Goal: Transaction & Acquisition: Purchase product/service

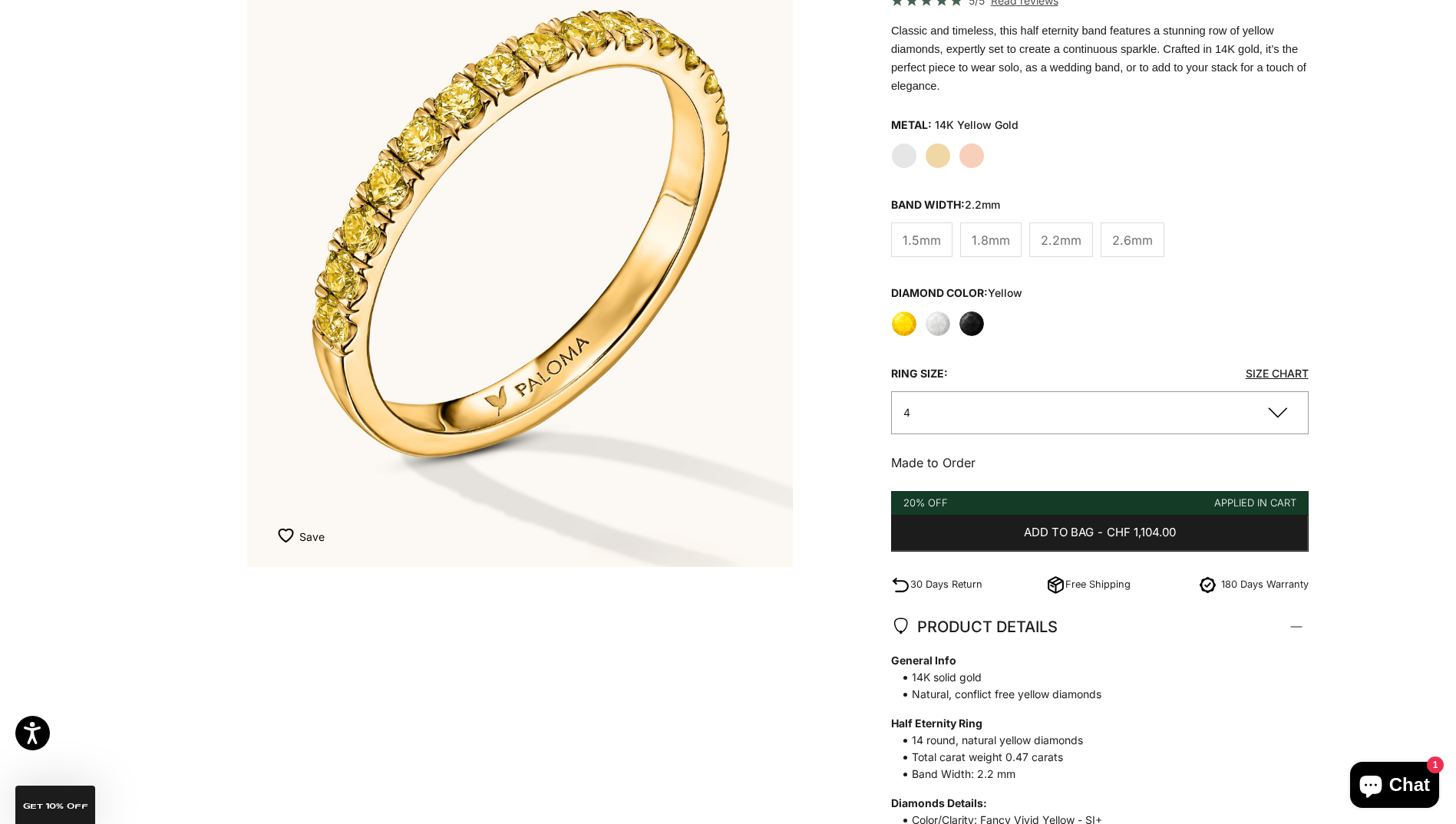
scroll to position [77, 0]
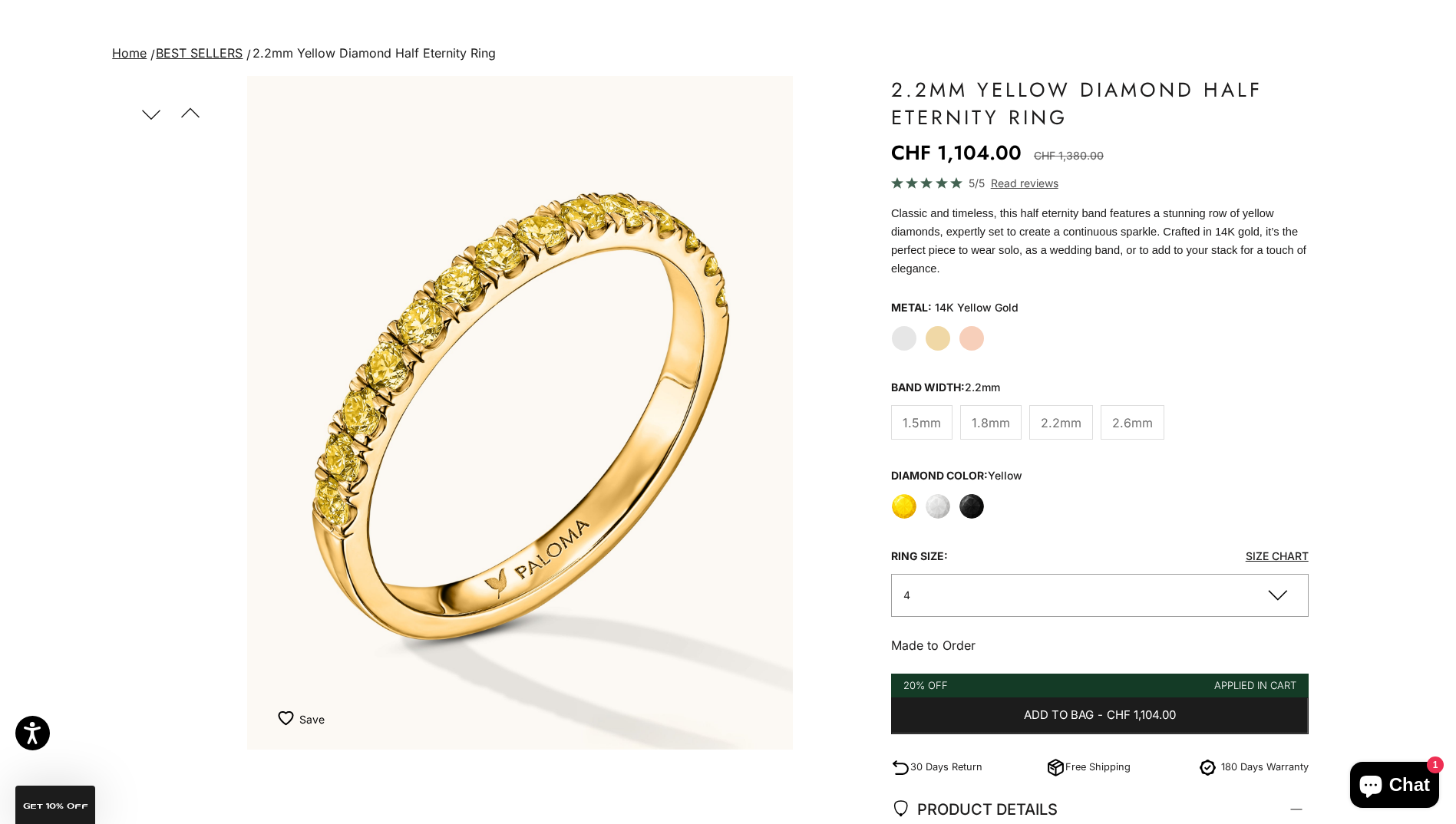
click at [191, 112] on button "Previous" at bounding box center [189, 113] width 35 height 36
click at [151, 111] on button "Next" at bounding box center [151, 113] width 35 height 36
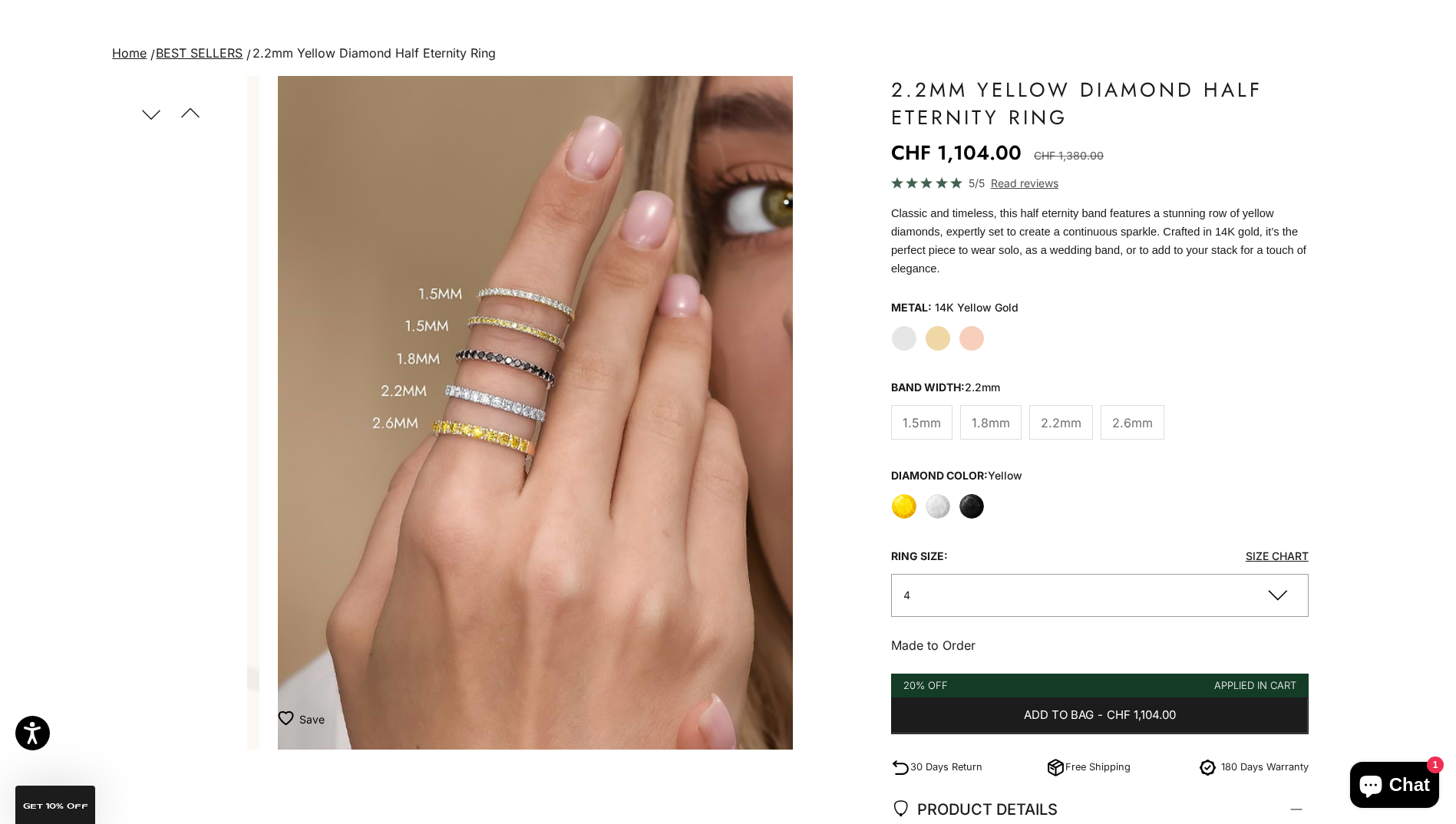
scroll to position [0, 564]
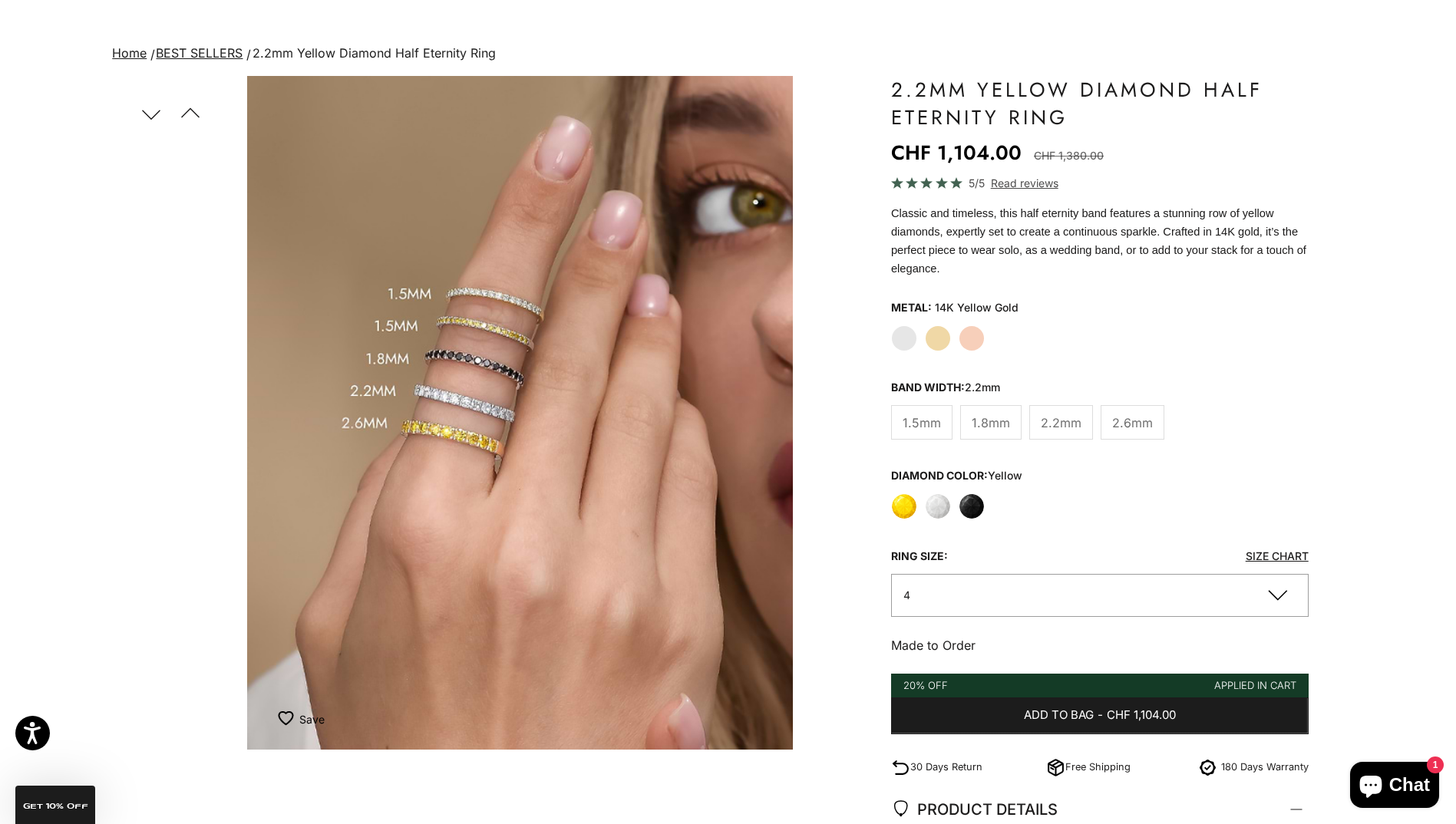
click at [464, 390] on img "Item 4 of 21" at bounding box center [520, 413] width 546 height 674
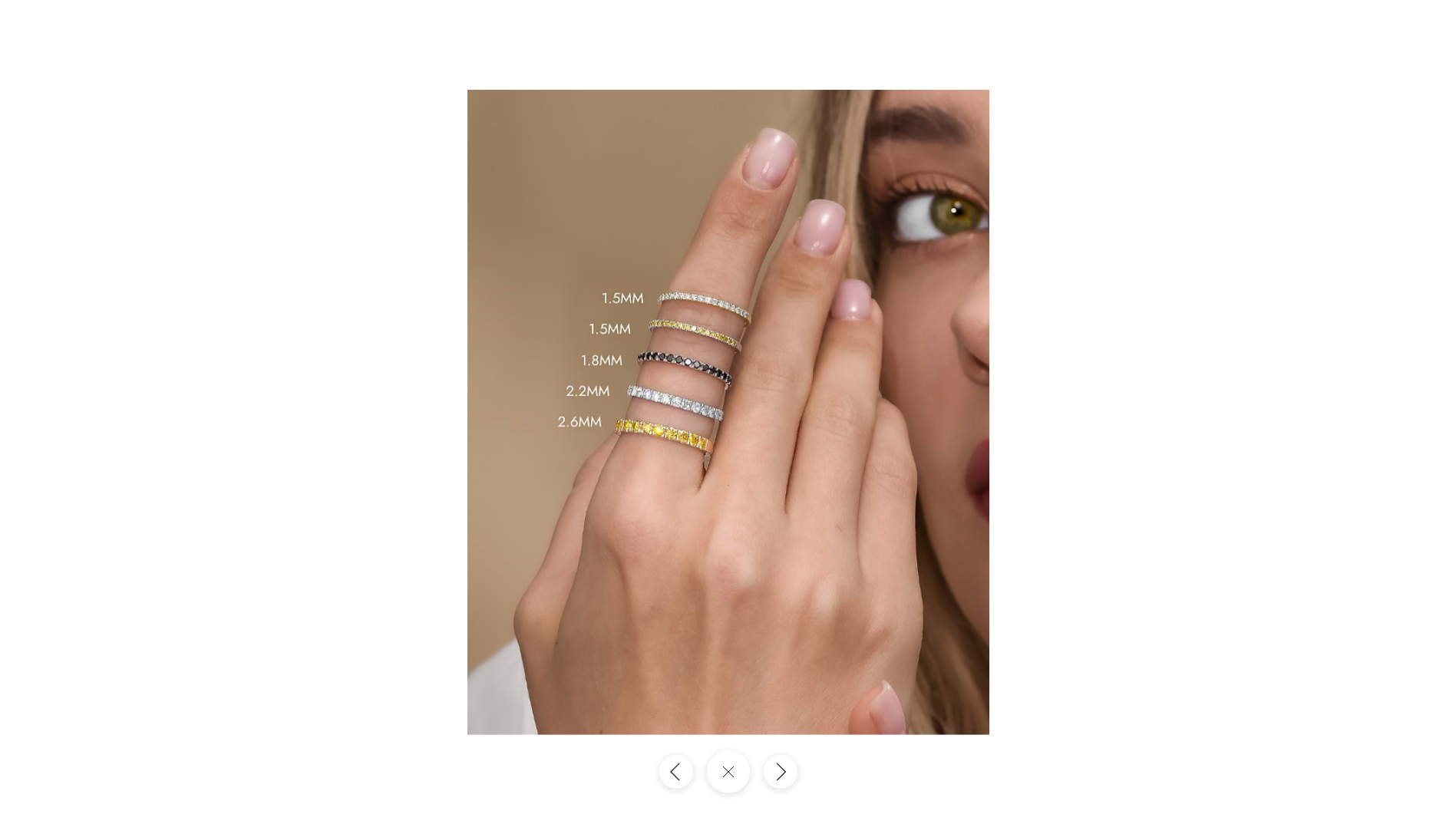
click at [656, 405] on img at bounding box center [728, 412] width 522 height 645
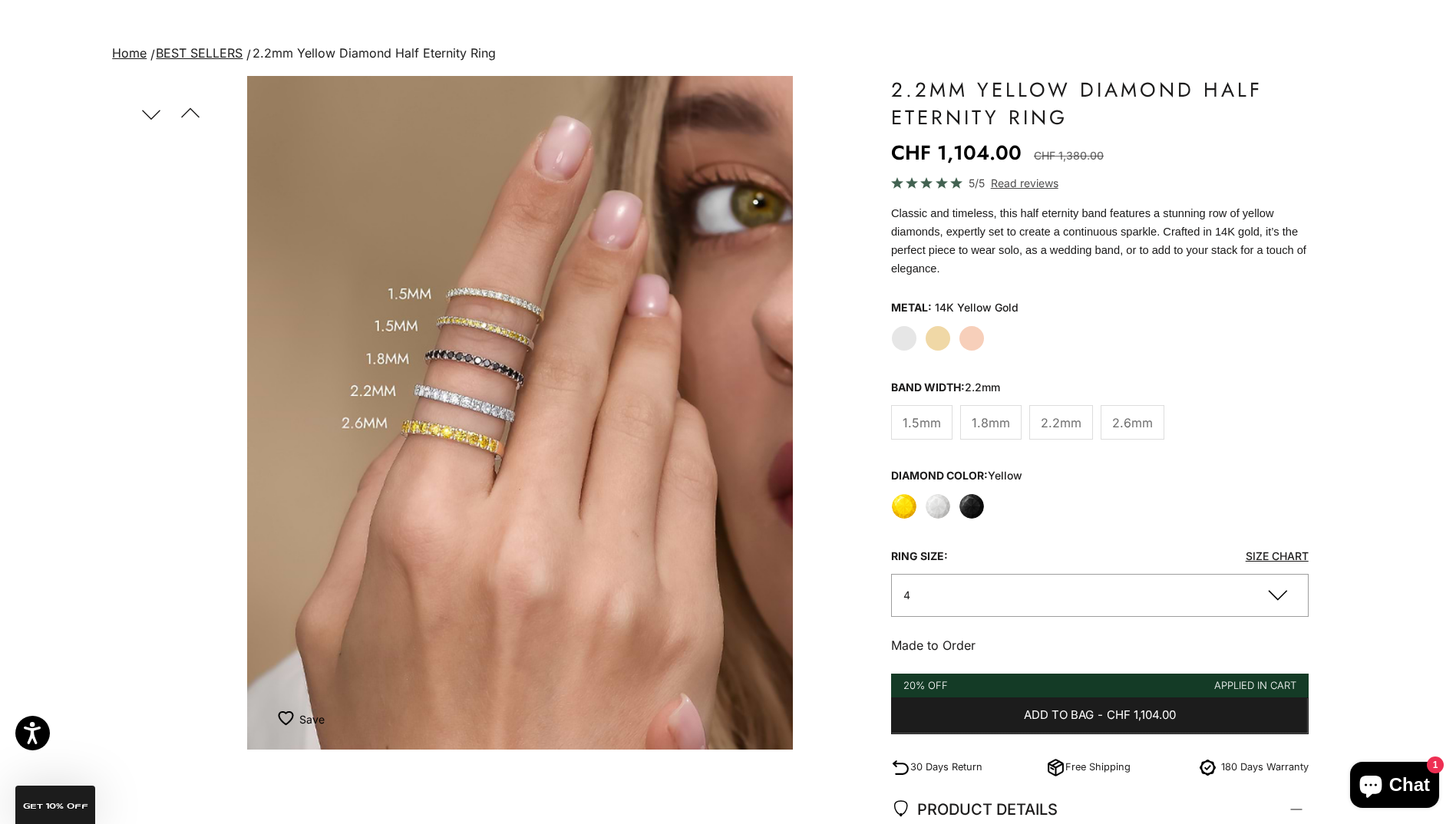
click at [500, 403] on img "Item 4 of 21" at bounding box center [520, 413] width 546 height 674
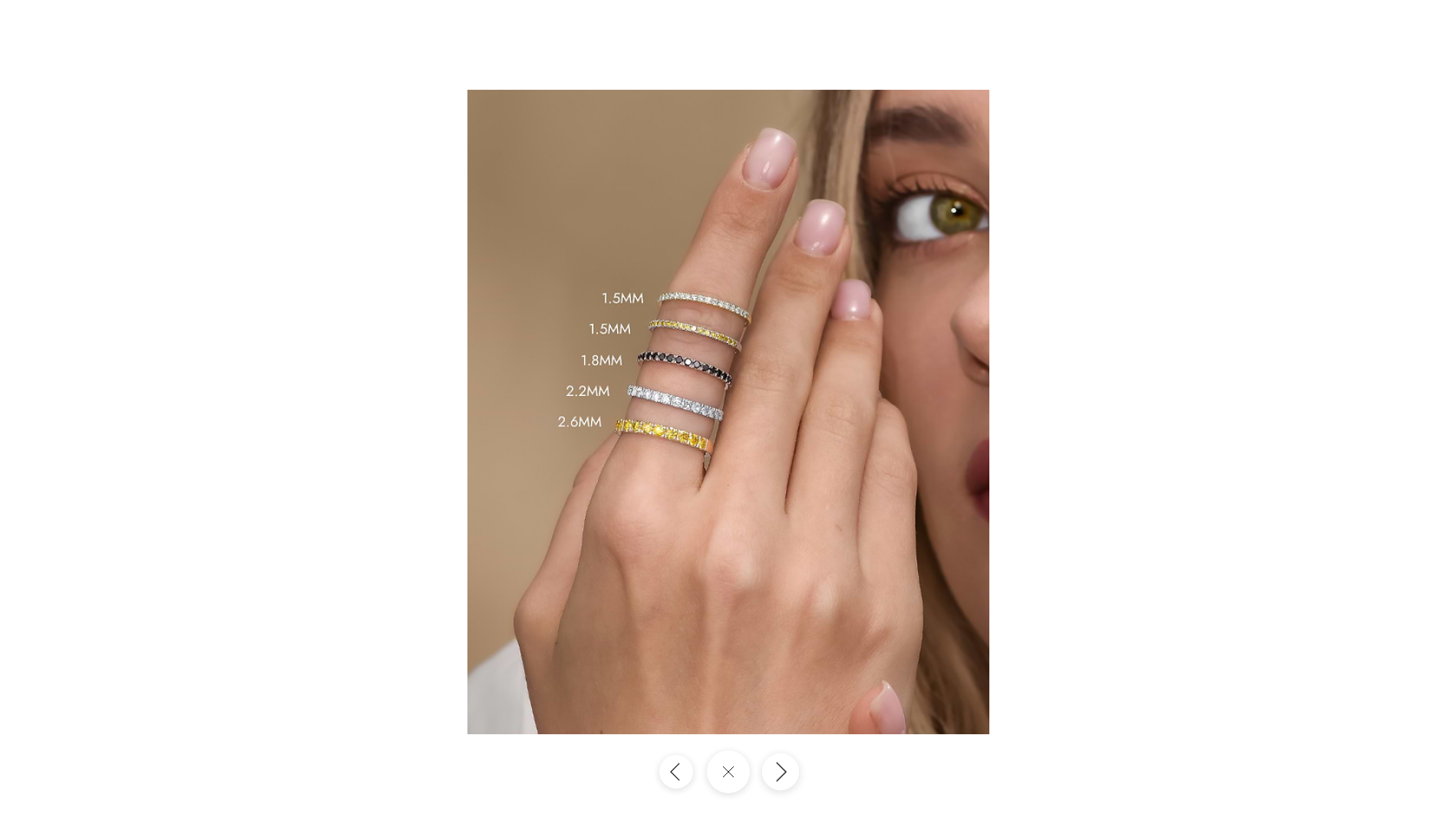
click at [781, 771] on icon "Next" at bounding box center [780, 772] width 19 height 21
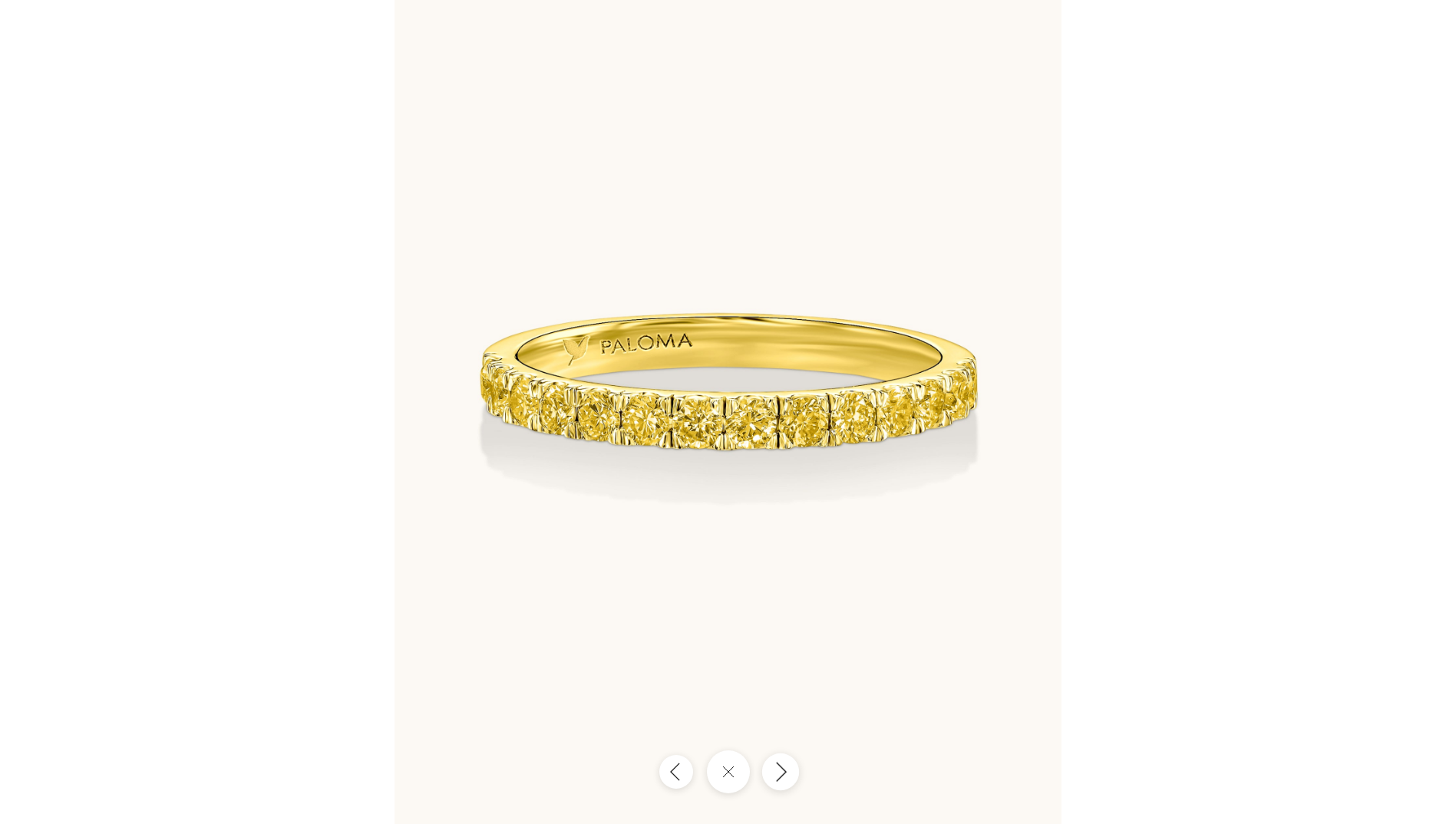
click at [781, 771] on icon "Next" at bounding box center [780, 772] width 19 height 21
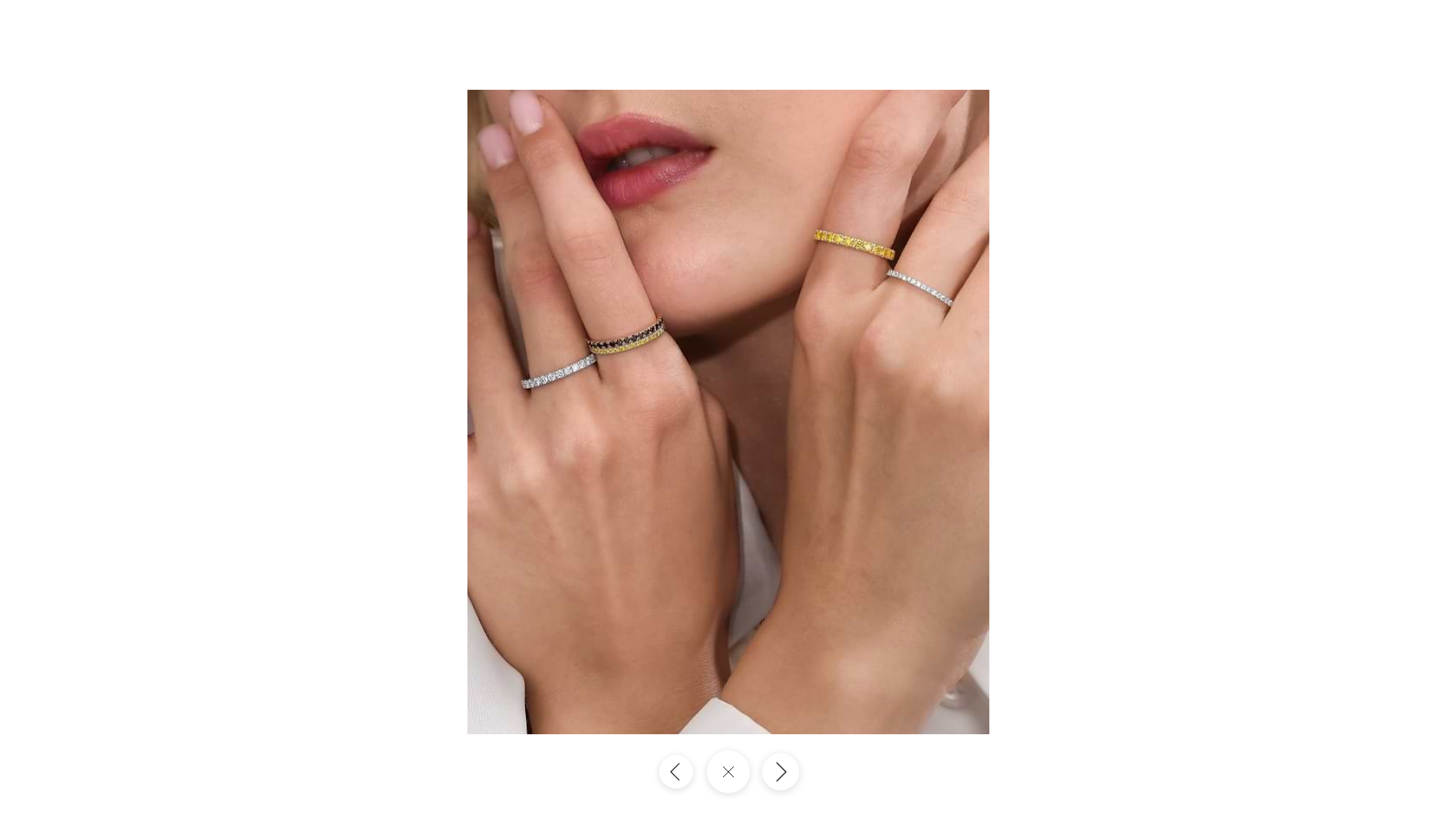
click at [781, 771] on icon "Next" at bounding box center [780, 772] width 19 height 21
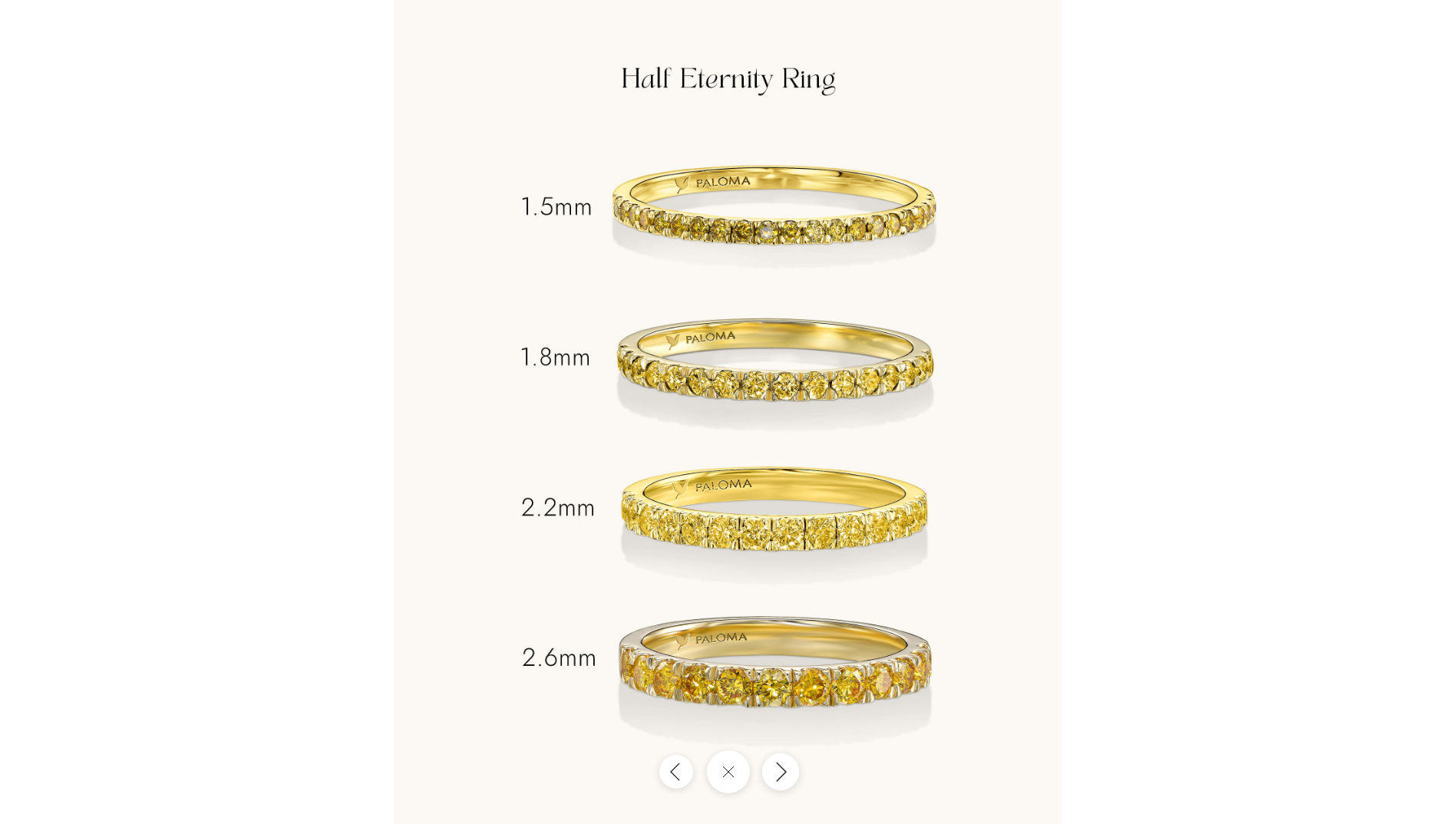
click at [781, 771] on icon "Next" at bounding box center [780, 772] width 19 height 21
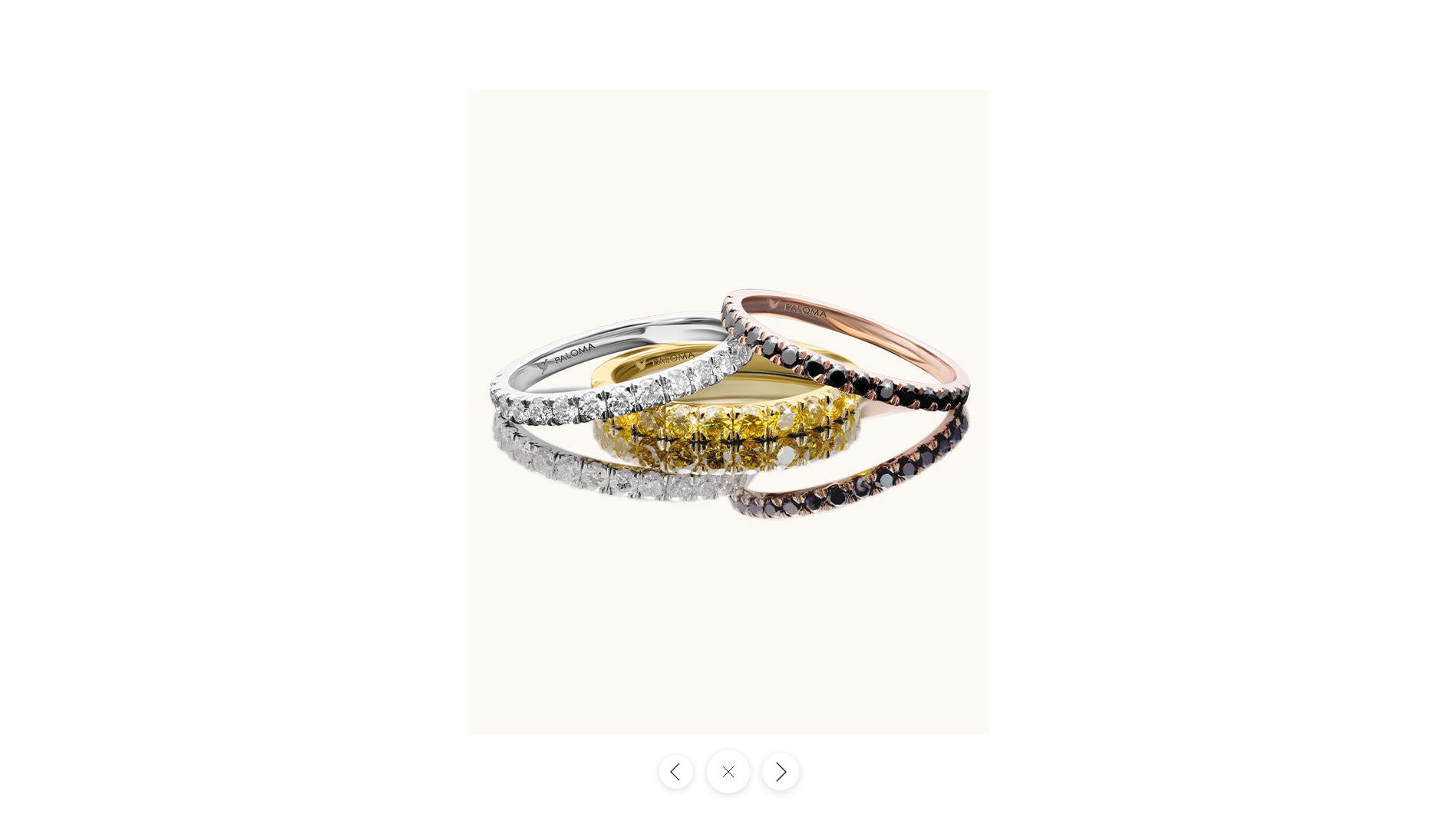
click at [781, 771] on icon "Next" at bounding box center [780, 772] width 19 height 21
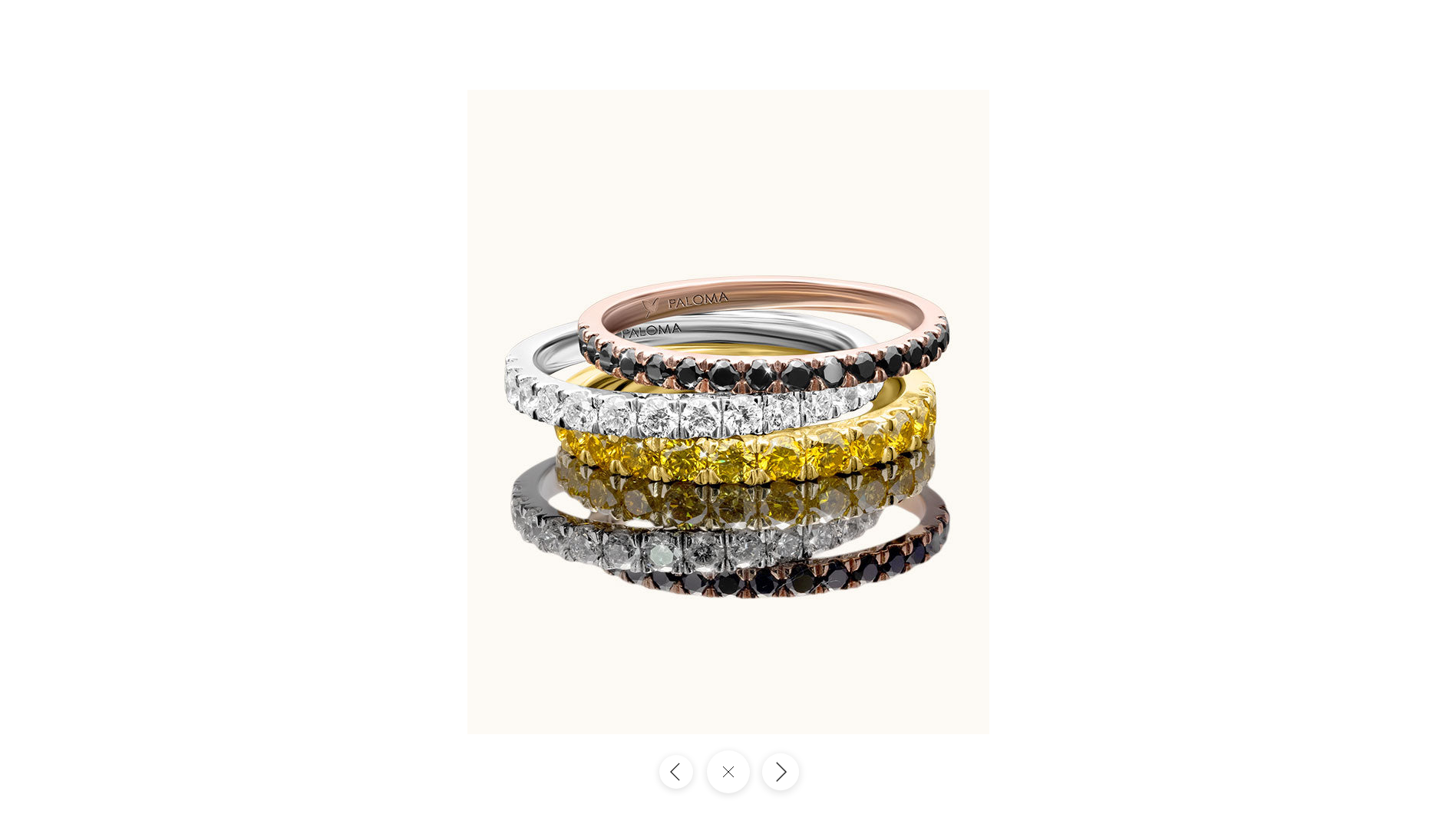
click at [781, 771] on icon "Next" at bounding box center [780, 772] width 19 height 21
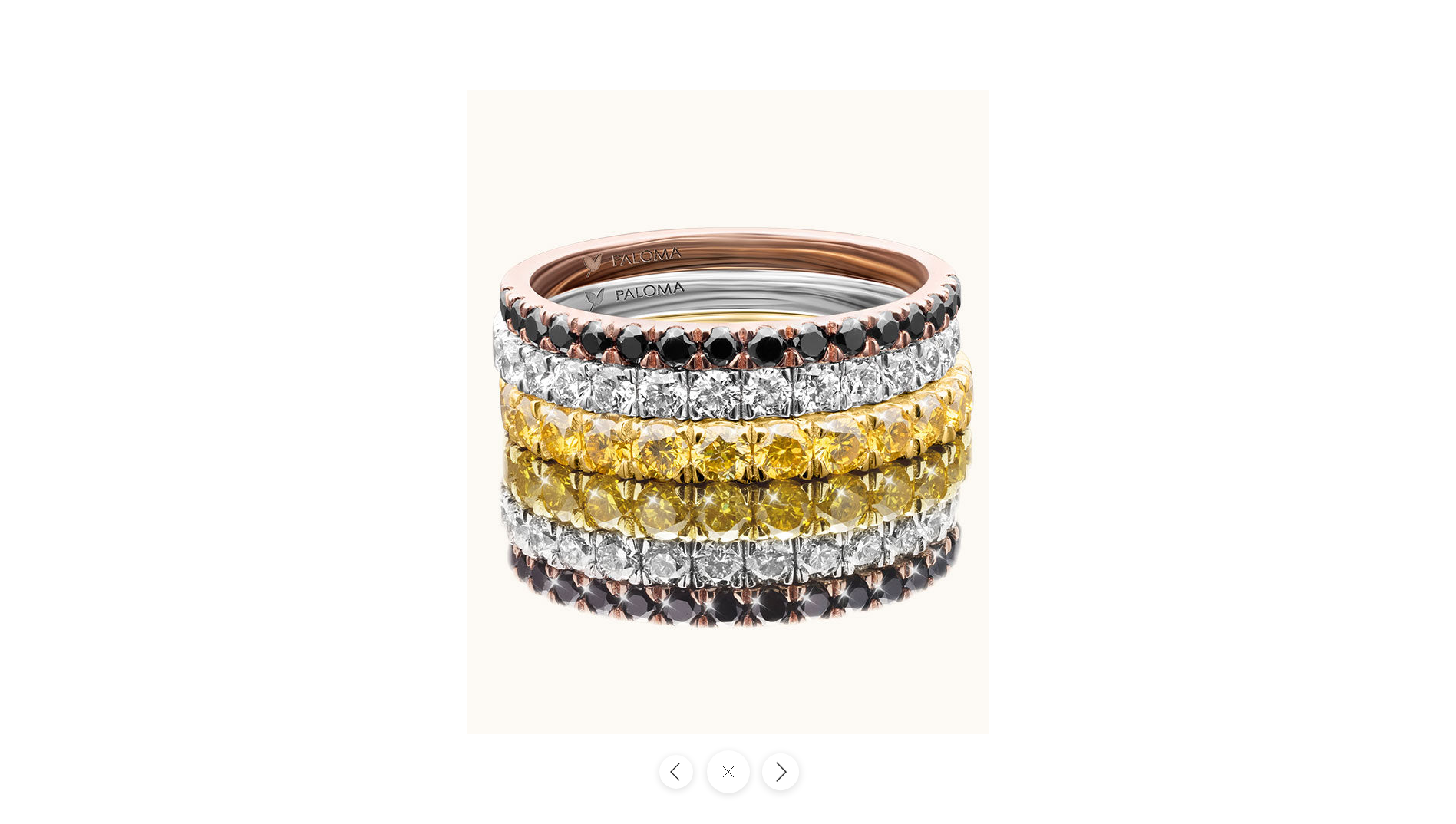
click at [781, 771] on icon "Next" at bounding box center [780, 772] width 19 height 21
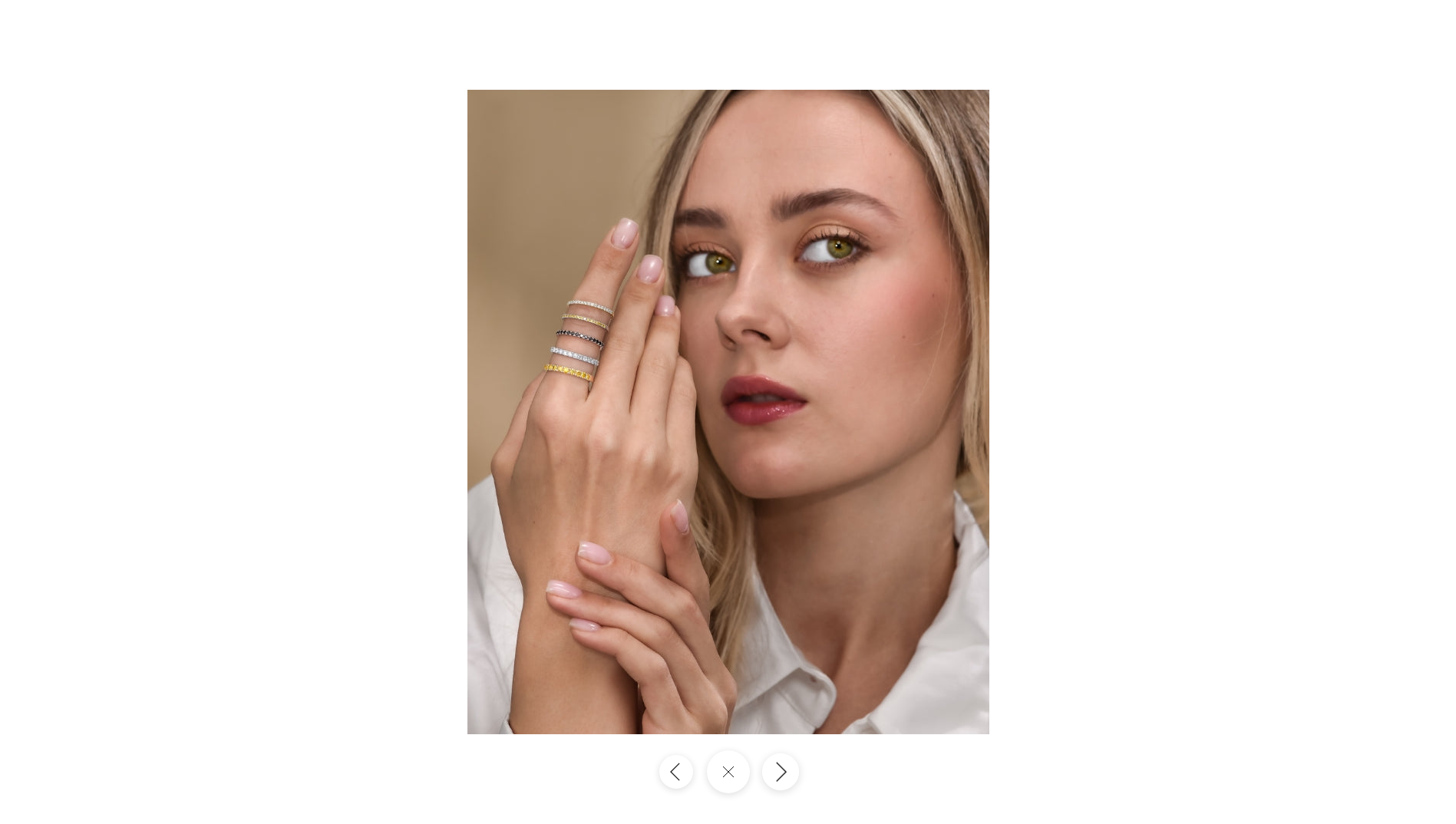
click at [781, 771] on icon "Next" at bounding box center [780, 772] width 19 height 21
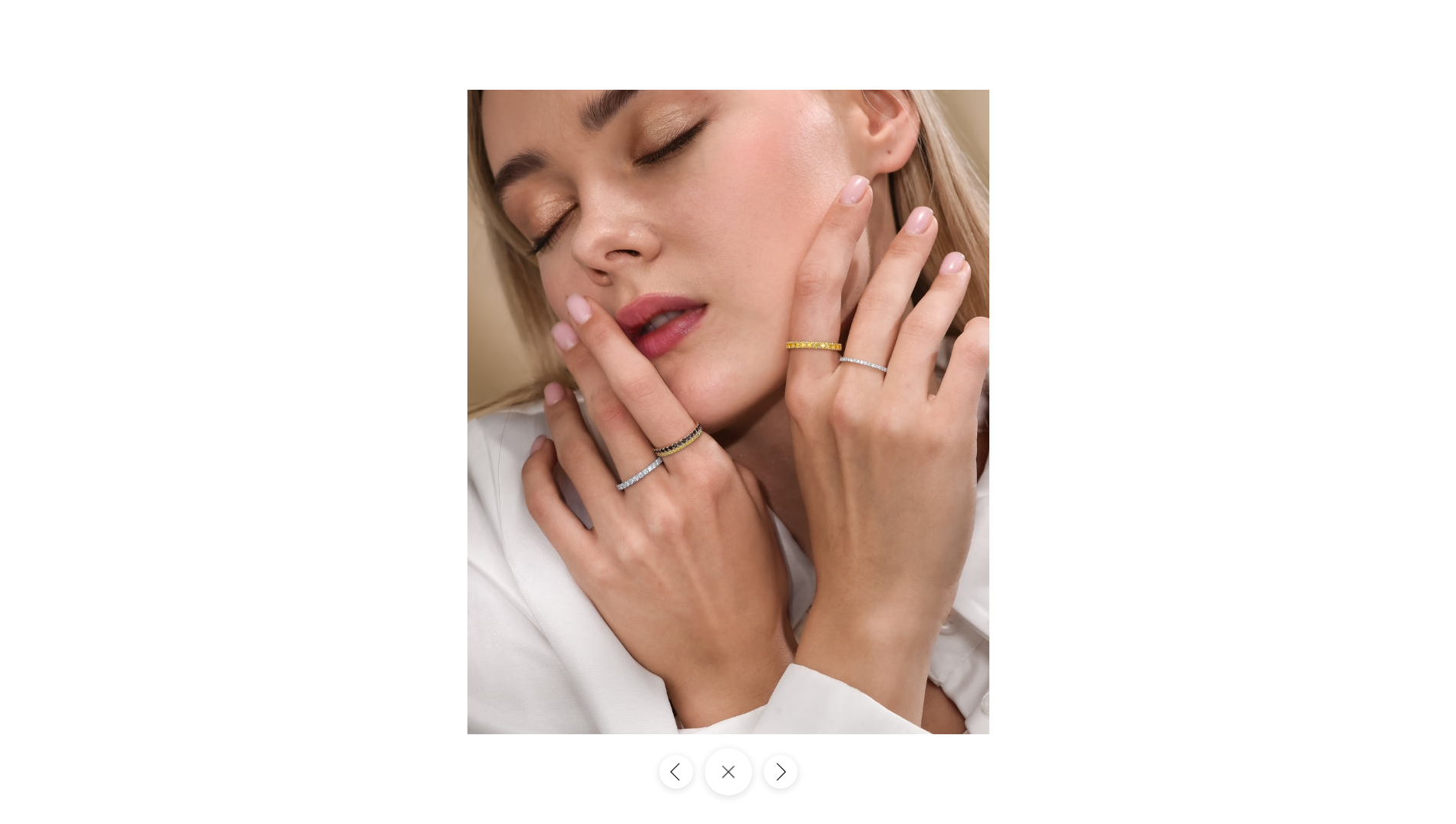
click at [732, 774] on button "Close gallery" at bounding box center [728, 772] width 48 height 48
